Goal: Task Accomplishment & Management: Manage account settings

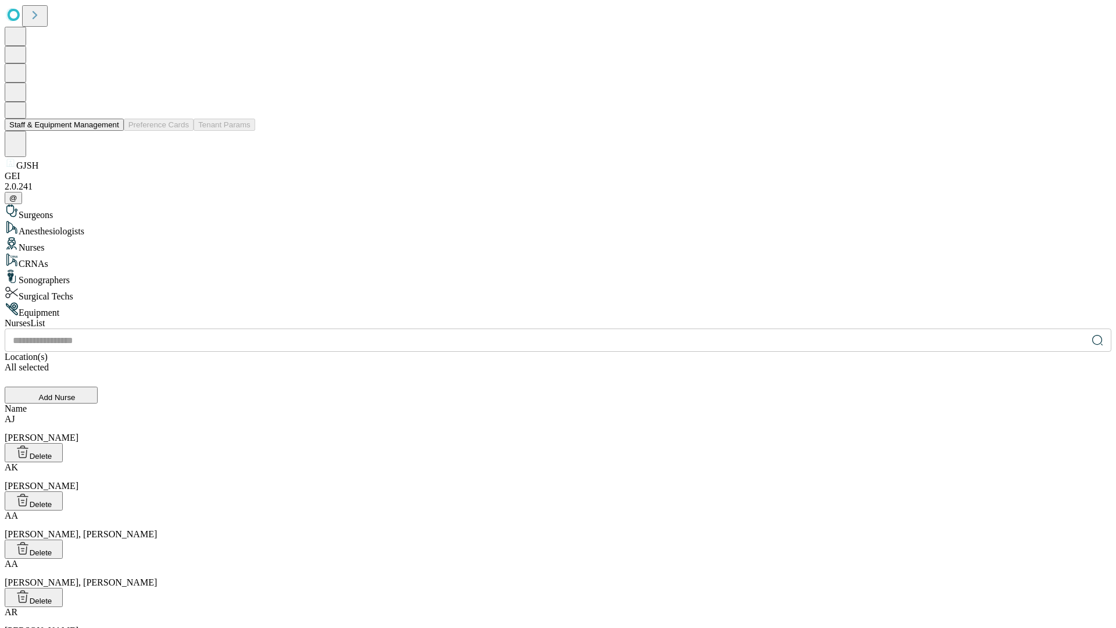
click at [111, 131] on button "Staff & Equipment Management" at bounding box center [64, 125] width 119 height 12
